Goal: Check status: Check status

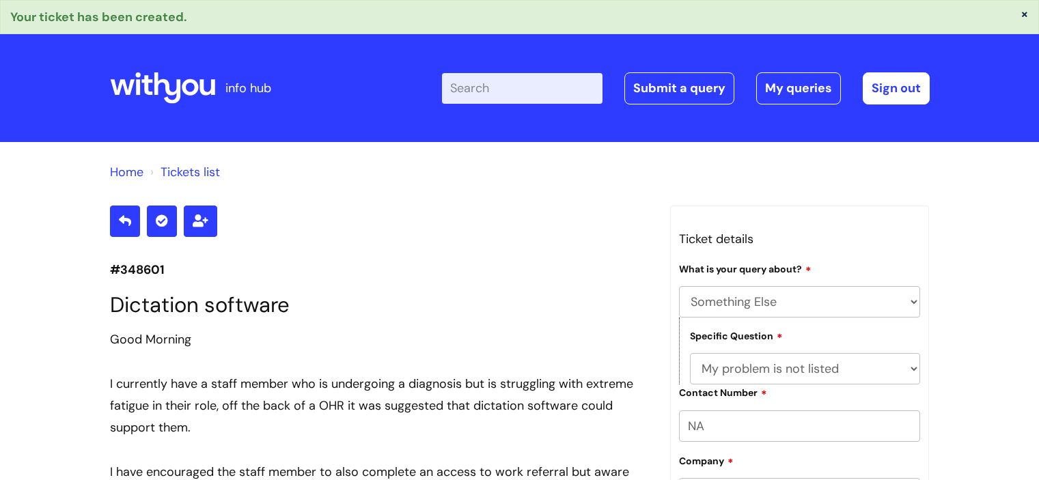
select select "Something Else"
select select "My problem is not listed"
click at [796, 85] on link "My queries" at bounding box center [798, 87] width 85 height 31
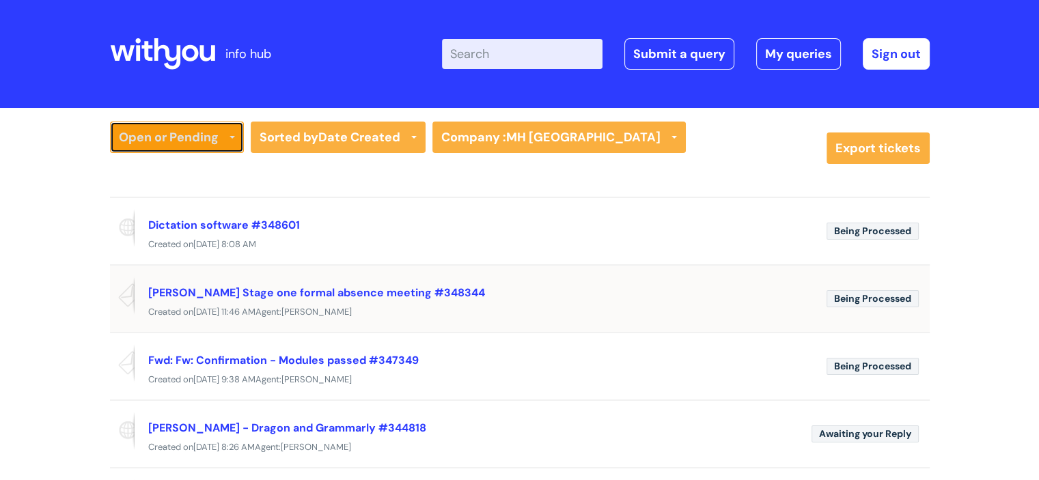
click at [175, 138] on link "Open or Pending" at bounding box center [177, 137] width 134 height 31
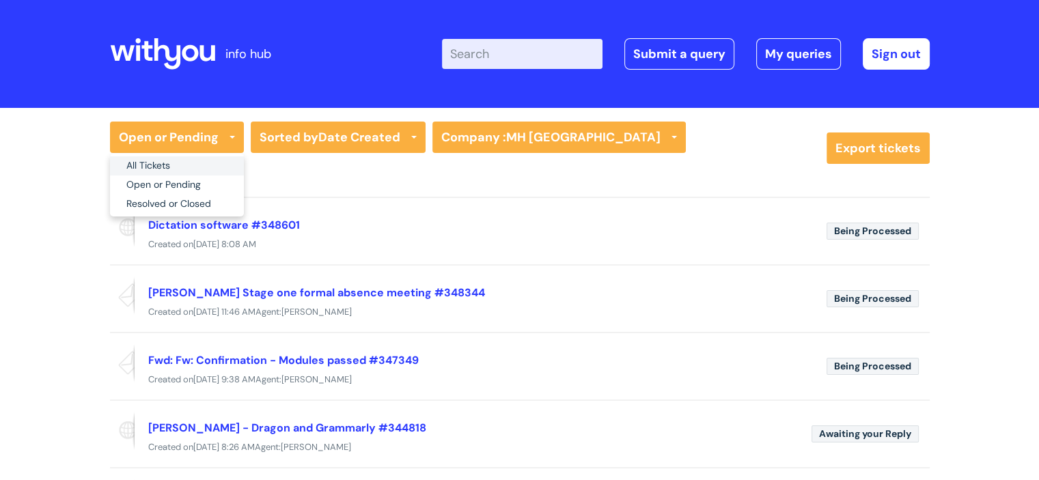
click at [172, 168] on link "All Tickets" at bounding box center [177, 165] width 134 height 19
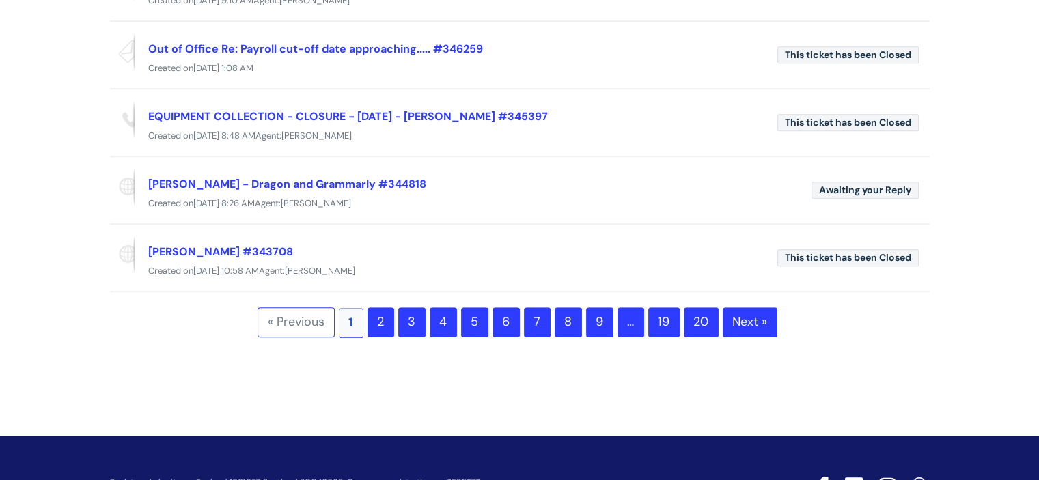
scroll to position [663, 0]
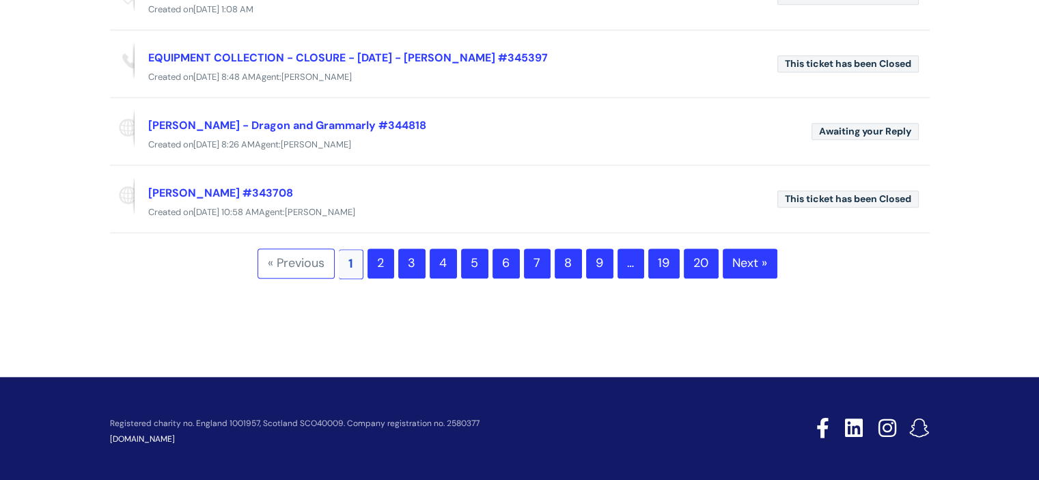
click at [384, 258] on link "2" at bounding box center [381, 264] width 27 height 30
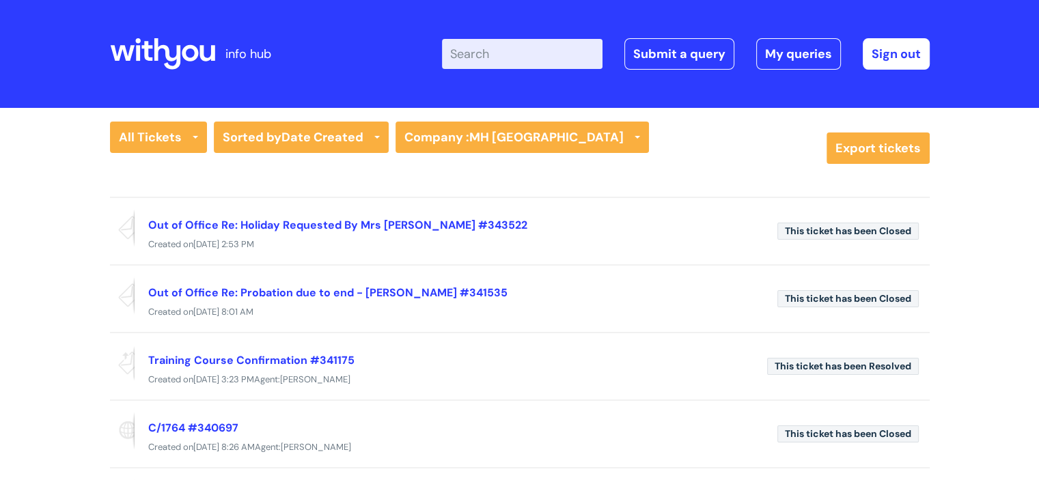
click at [516, 56] on input "Enter your search term here..." at bounding box center [522, 54] width 161 height 30
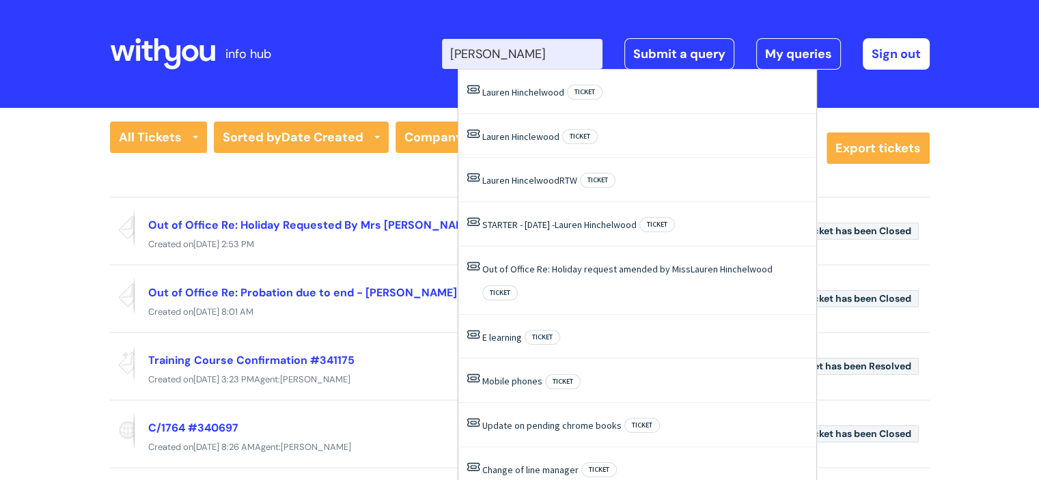
type input "lauren hinclewood"
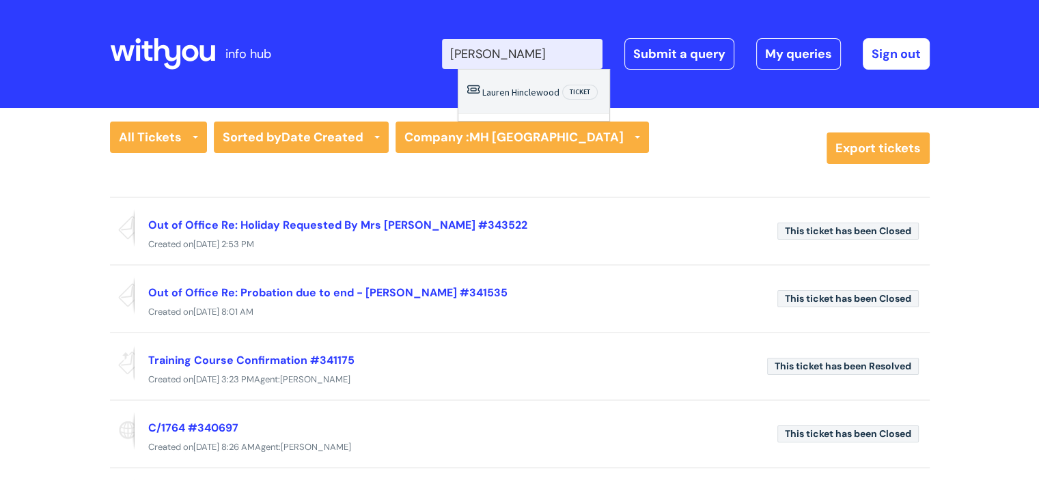
click at [545, 88] on span "Hinclewood" at bounding box center [536, 92] width 48 height 12
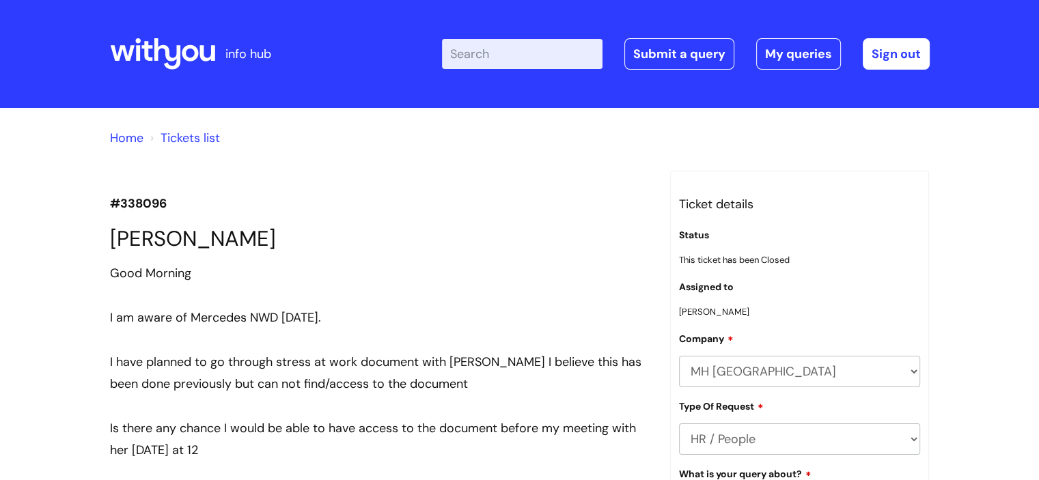
click at [486, 59] on input "Enter your search term here..." at bounding box center [522, 54] width 161 height 30
type input "lauren"
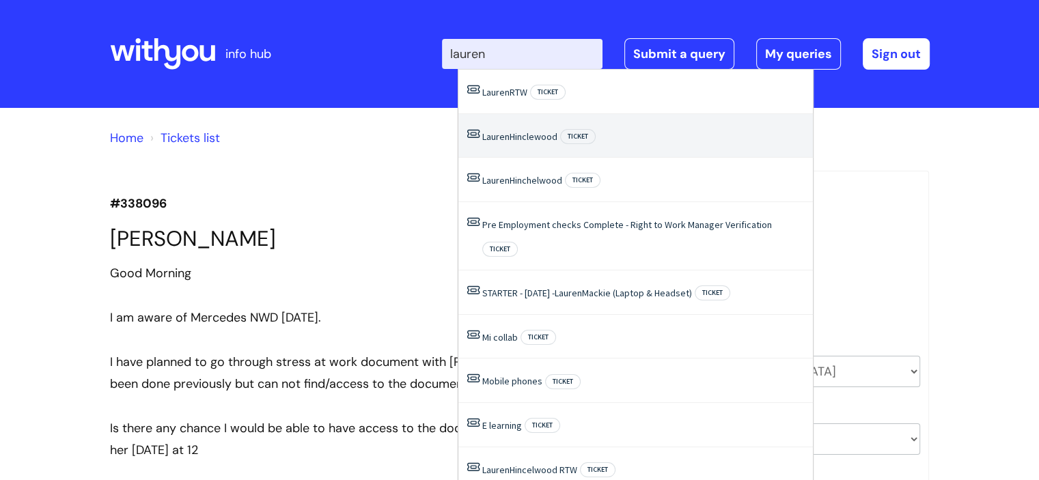
click at [585, 141] on span "Ticket" at bounding box center [578, 136] width 36 height 15
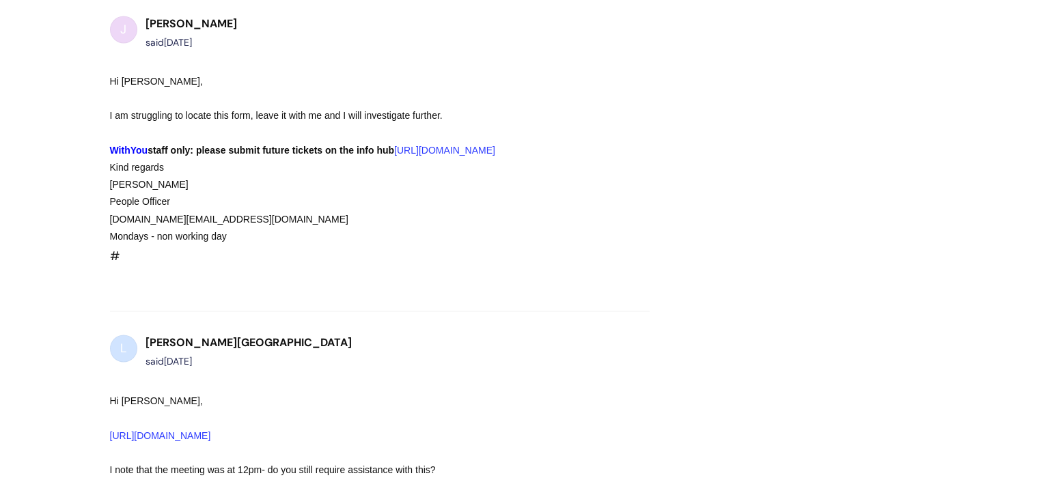
scroll to position [2090, 0]
